Goal: Task Accomplishment & Management: Use online tool/utility

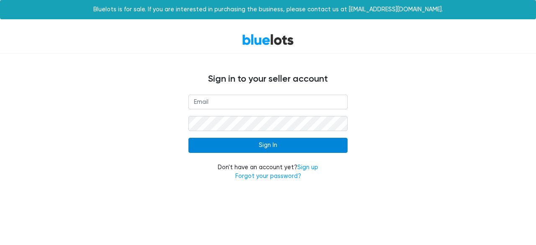
type input "[EMAIL_ADDRESS][DOMAIN_NAME]"
click at [317, 146] on input "Sign In" at bounding box center [268, 145] width 159 height 15
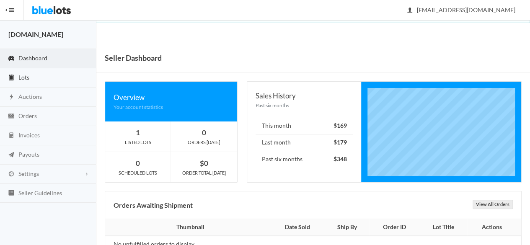
click at [23, 80] on link "Lots" at bounding box center [48, 77] width 96 height 19
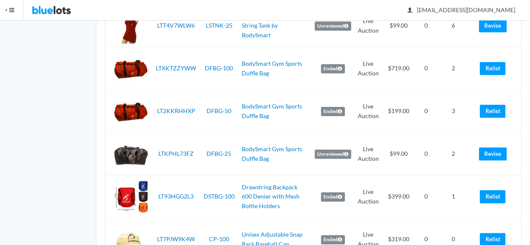
scroll to position [2090, 0]
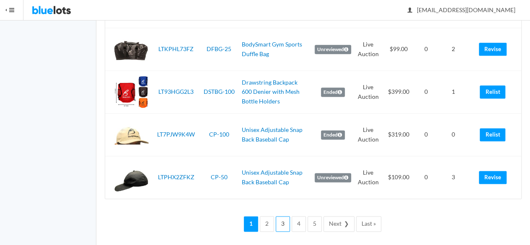
click at [289, 221] on link "3" at bounding box center [283, 223] width 14 height 15
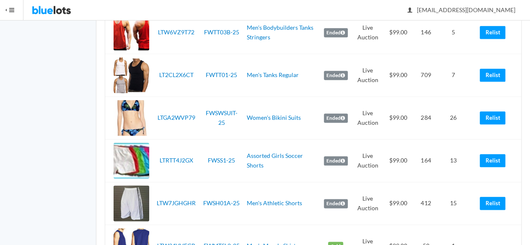
drag, startPoint x: 536, startPoint y: 20, endPoint x: 536, endPoint y: 62, distance: 41.9
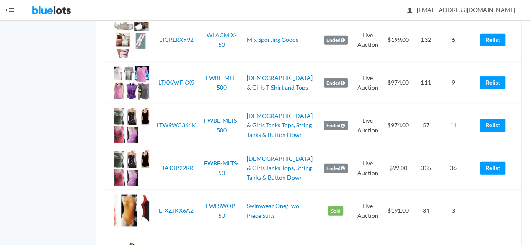
scroll to position [969, 0]
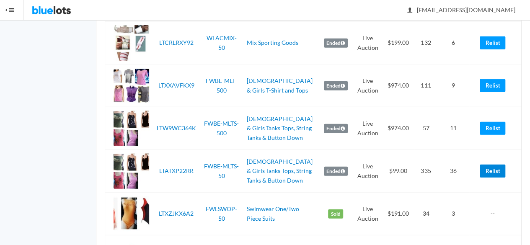
click at [497, 168] on link "Relist" at bounding box center [493, 171] width 26 height 13
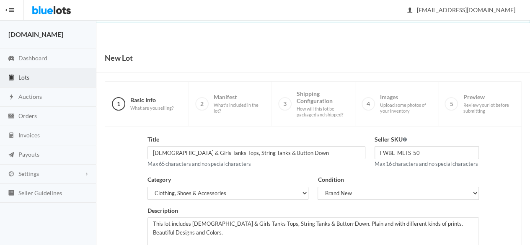
scroll to position [166, 0]
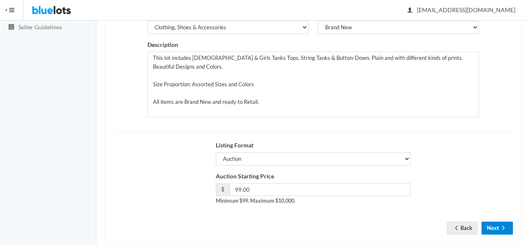
click at [497, 222] on button "Next" at bounding box center [496, 228] width 31 height 13
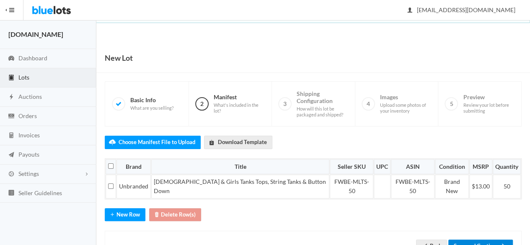
click at [486, 240] on button "Save and Continue" at bounding box center [480, 246] width 65 height 13
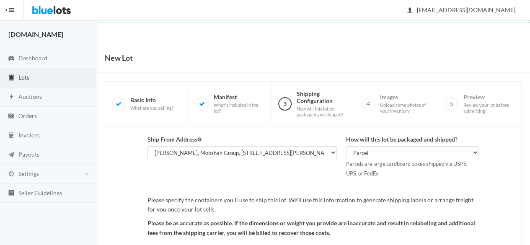
scroll to position [95, 0]
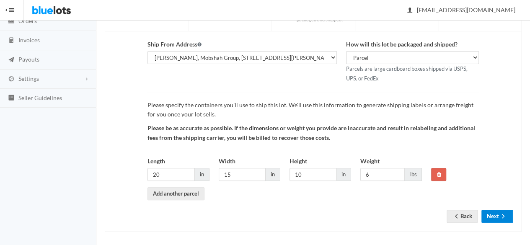
click at [502, 213] on icon "arrow forward" at bounding box center [503, 216] width 8 height 7
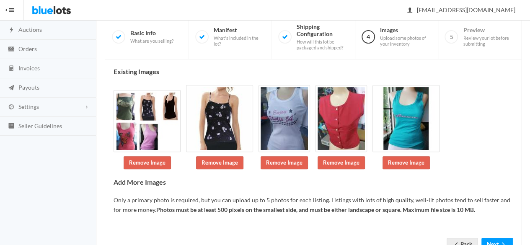
scroll to position [97, 0]
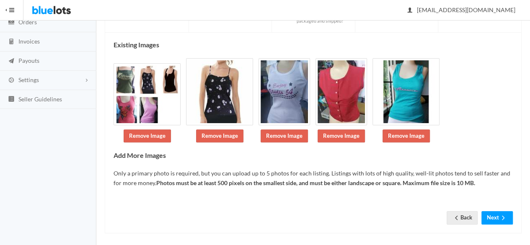
drag, startPoint x: 536, startPoint y: 108, endPoint x: 526, endPoint y: 177, distance: 70.2
click at [526, 151] on html "Bluelots is for sale. If you are interested in purchasing the business, please …" at bounding box center [265, 28] width 530 height 245
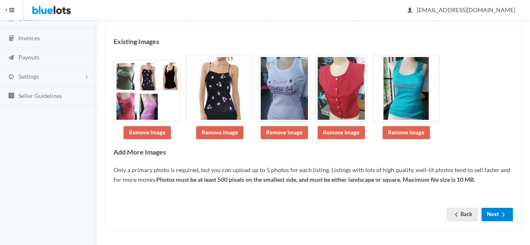
click at [497, 209] on button "Next" at bounding box center [496, 214] width 31 height 13
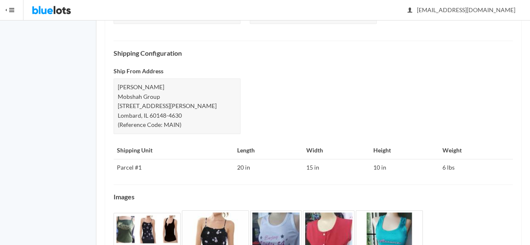
scroll to position [388, 0]
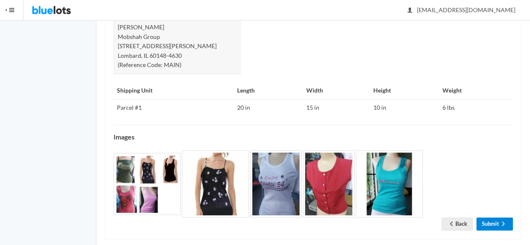
click at [498, 218] on link "Submit" at bounding box center [494, 223] width 36 height 13
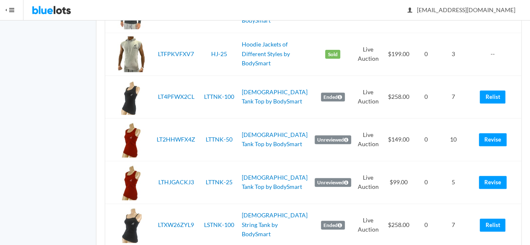
scroll to position [1738, 0]
